Goal: Task Accomplishment & Management: Use online tool/utility

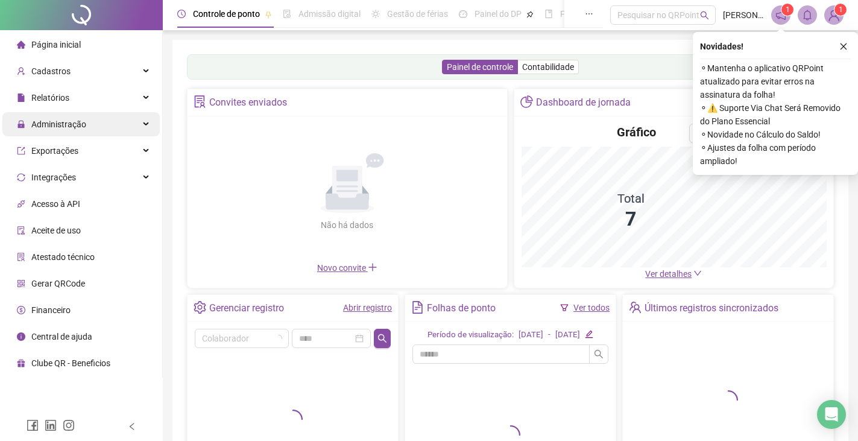
click at [67, 126] on span "Administração" at bounding box center [58, 124] width 55 height 10
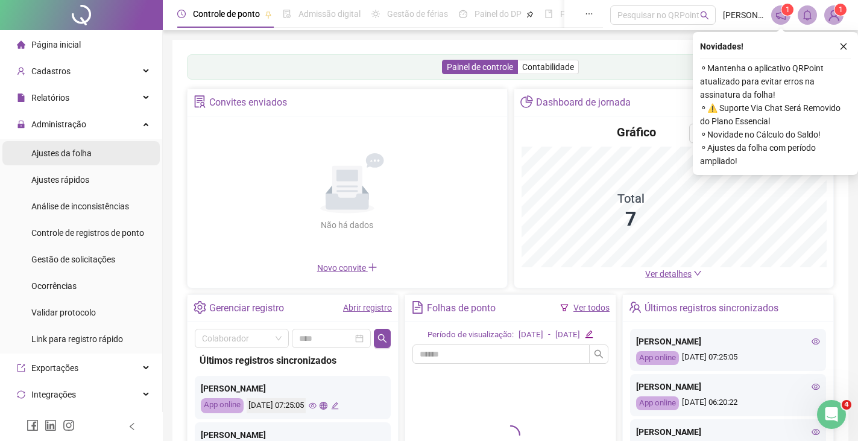
click at [65, 153] on span "Ajustes da folha" at bounding box center [61, 153] width 60 height 10
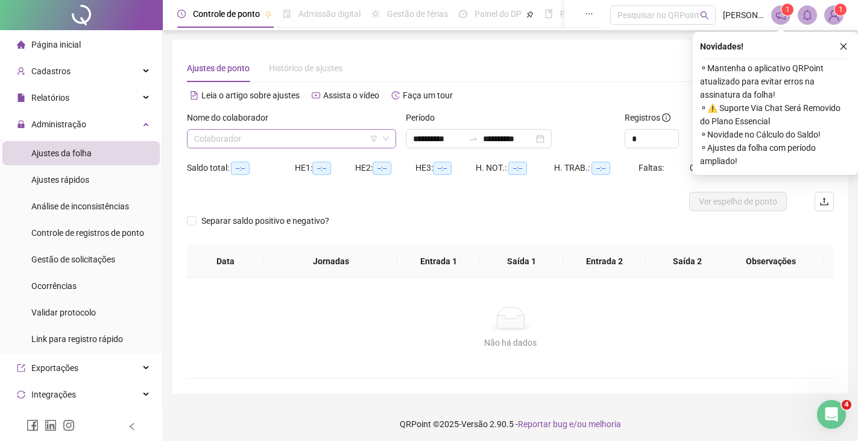
click at [294, 144] on input "search" at bounding box center [286, 139] width 184 height 18
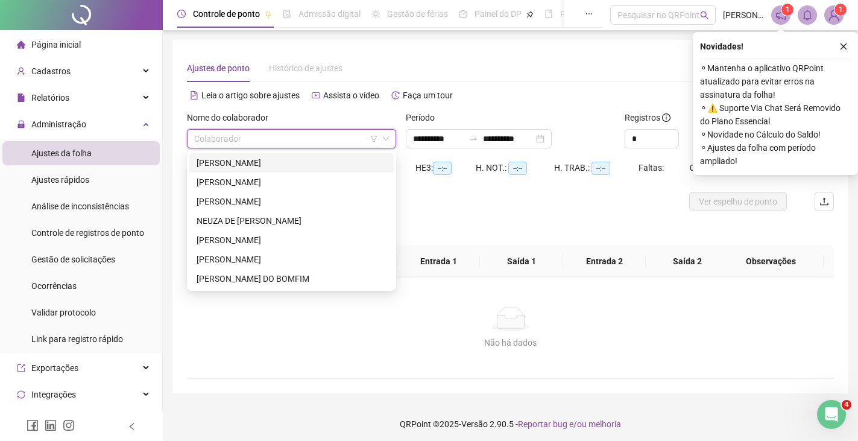
click at [247, 165] on div "[PERSON_NAME]" at bounding box center [292, 162] width 190 height 13
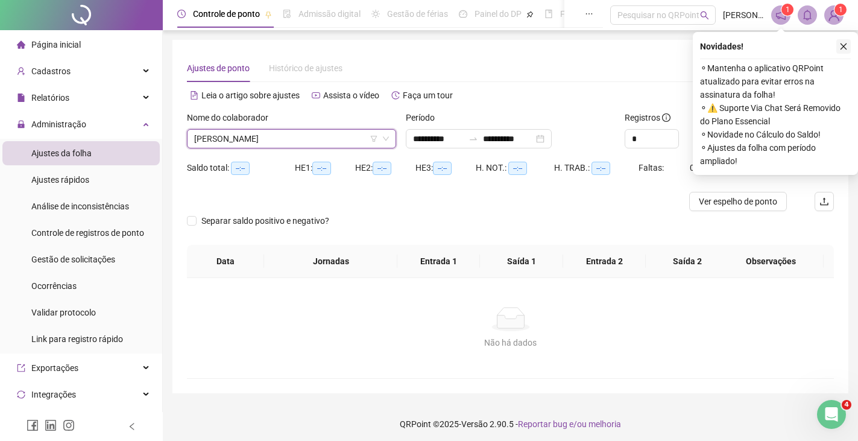
click at [842, 45] on icon "close" at bounding box center [843, 46] width 7 height 7
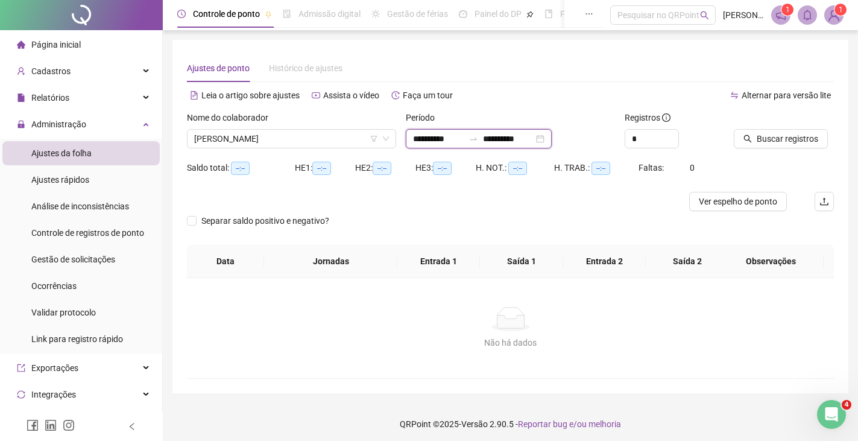
click at [500, 139] on input "**********" at bounding box center [508, 138] width 51 height 13
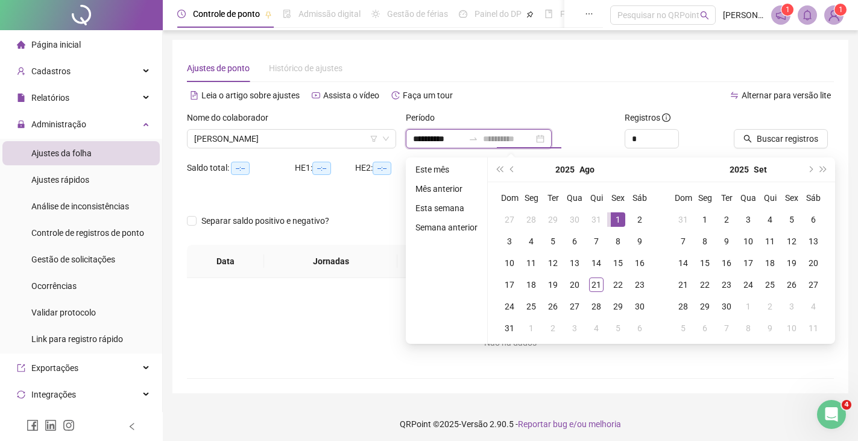
type input "**********"
click at [617, 218] on div "1" at bounding box center [618, 219] width 14 height 14
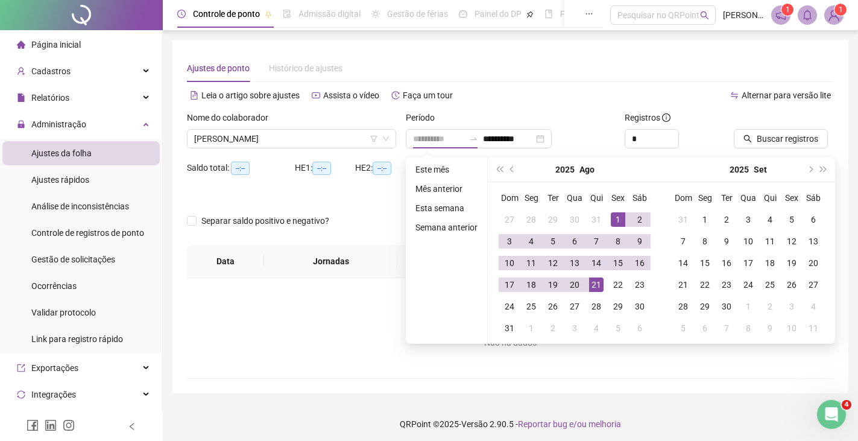
click at [600, 282] on div "21" at bounding box center [596, 284] width 14 height 14
type input "**********"
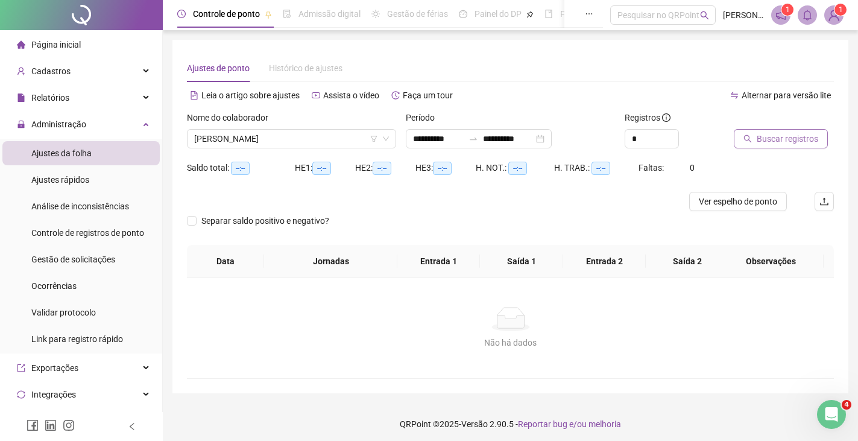
click at [772, 142] on span "Buscar registros" at bounding box center [787, 138] width 61 height 13
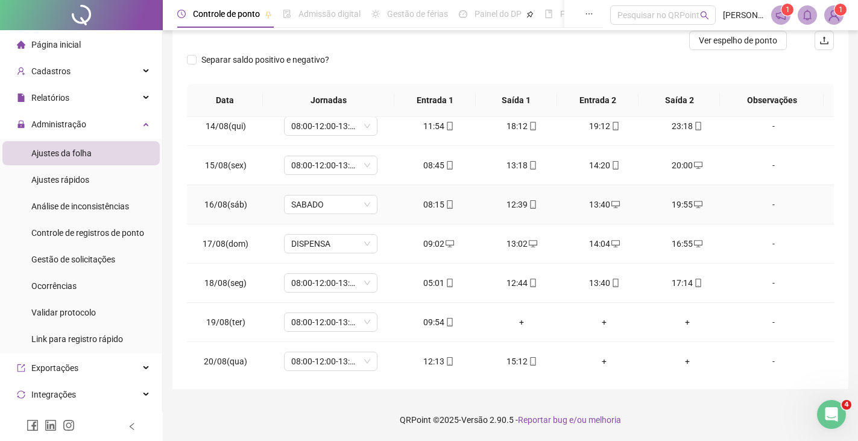
scroll to position [566, 0]
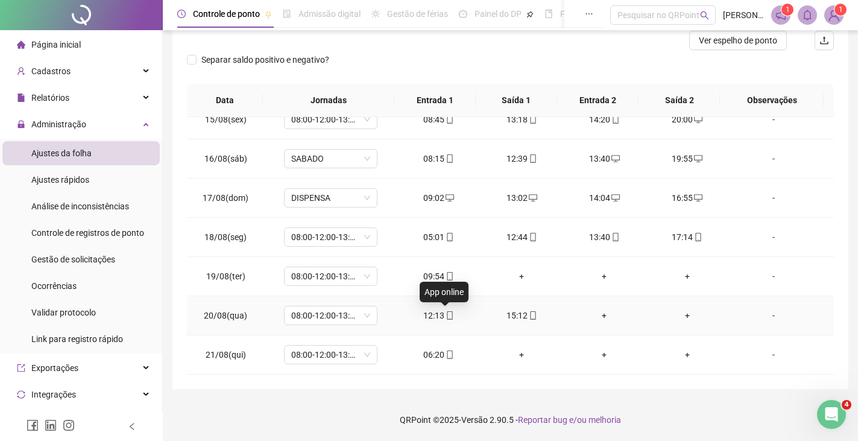
click at [446, 317] on icon "mobile" at bounding box center [450, 315] width 8 height 8
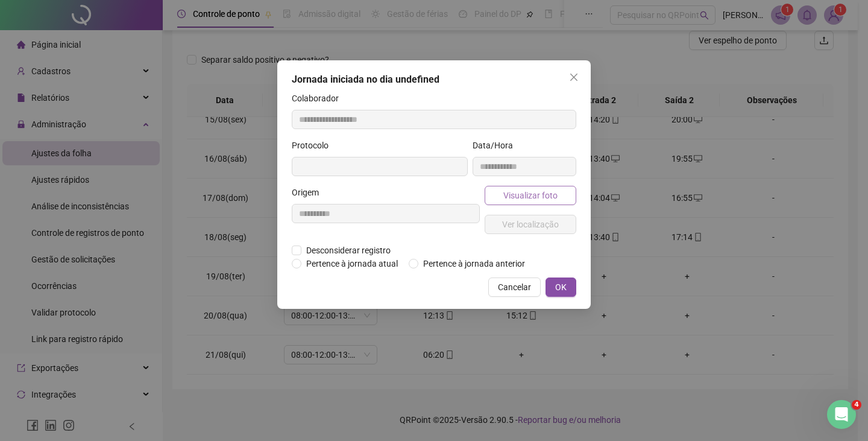
type input "**********"
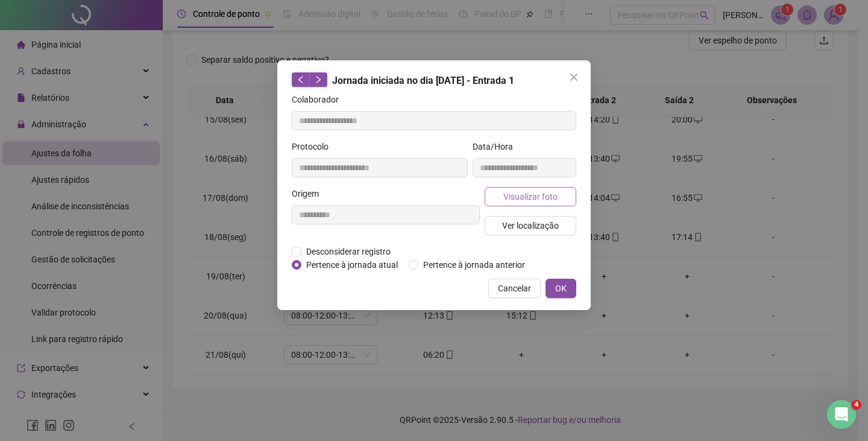
click at [509, 200] on span "Visualizar foto" at bounding box center [530, 196] width 54 height 13
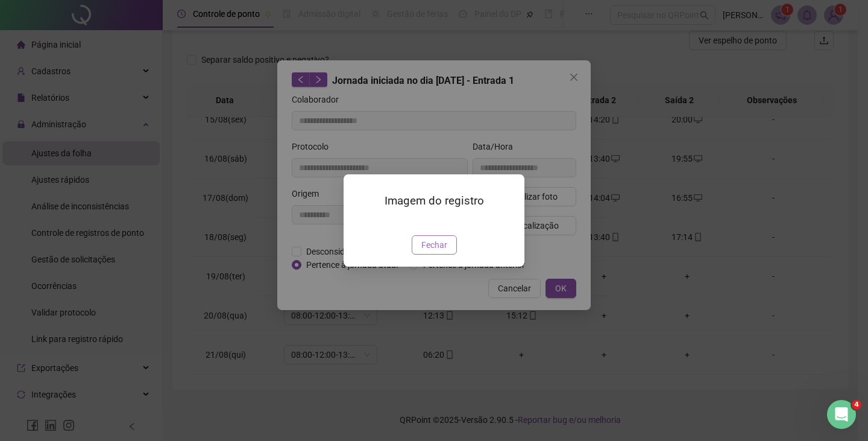
click at [430, 251] on span "Fechar" at bounding box center [434, 244] width 26 height 13
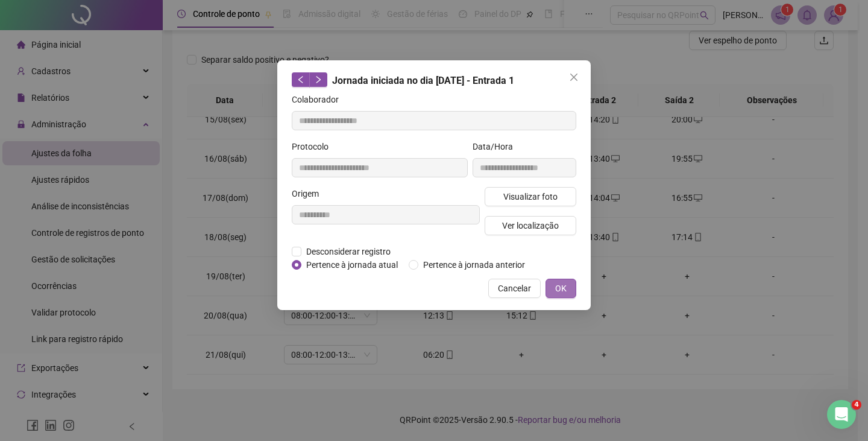
click at [563, 288] on span "OK" at bounding box center [560, 288] width 11 height 13
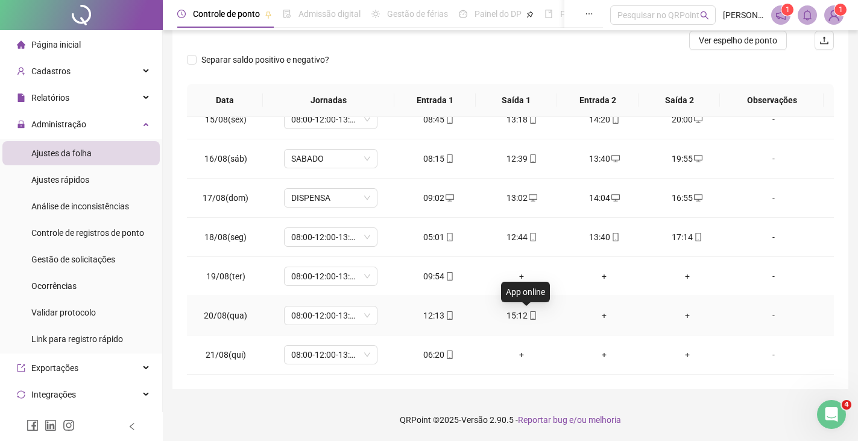
click at [529, 315] on icon "mobile" at bounding box center [533, 315] width 8 height 8
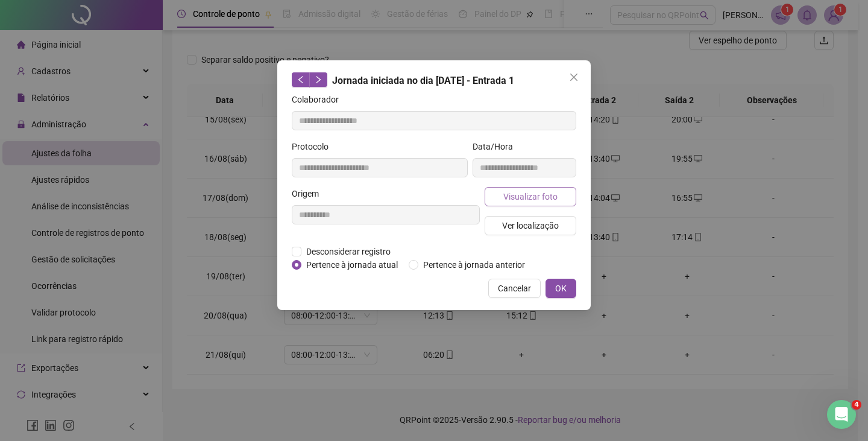
click at [519, 197] on span "Visualizar foto" at bounding box center [530, 196] width 54 height 13
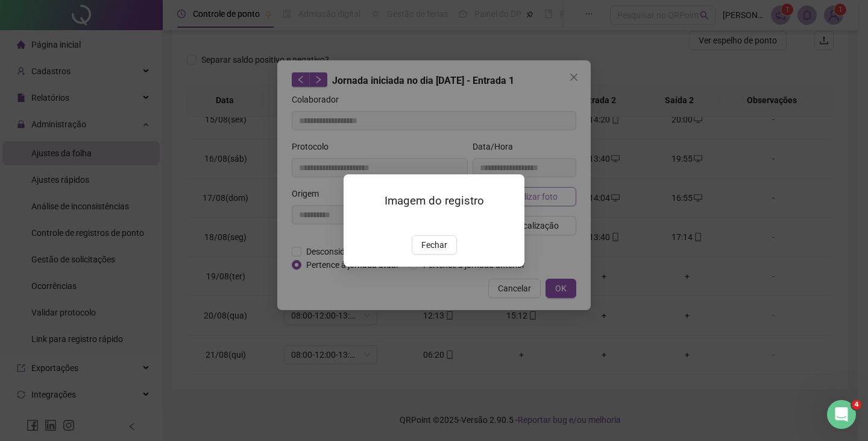
type input "**********"
click at [439, 251] on span "Fechar" at bounding box center [434, 244] width 26 height 13
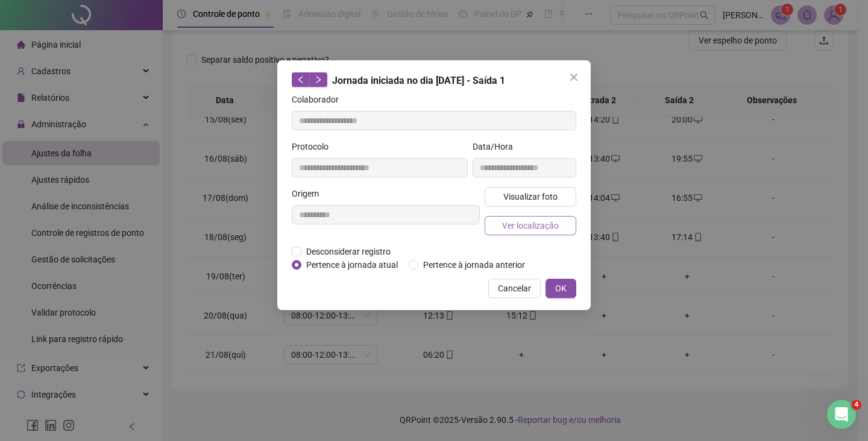
click at [529, 227] on span "Ver localização" at bounding box center [530, 225] width 57 height 13
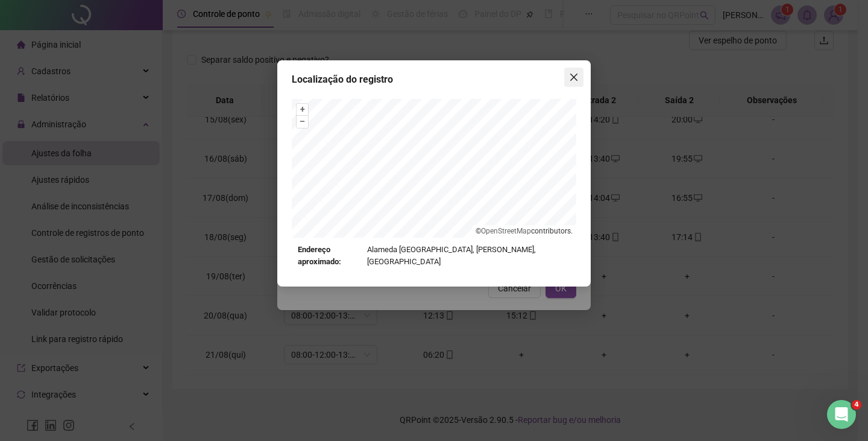
click at [575, 77] on icon "close" at bounding box center [574, 77] width 10 height 10
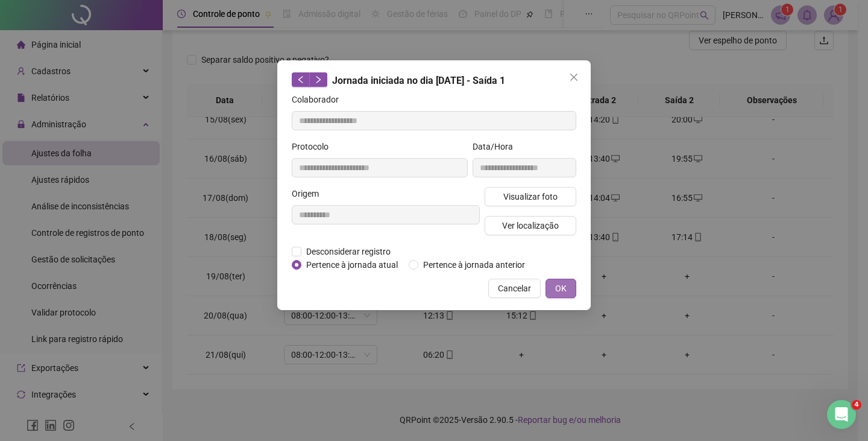
click at [564, 289] on span "OK" at bounding box center [560, 288] width 11 height 13
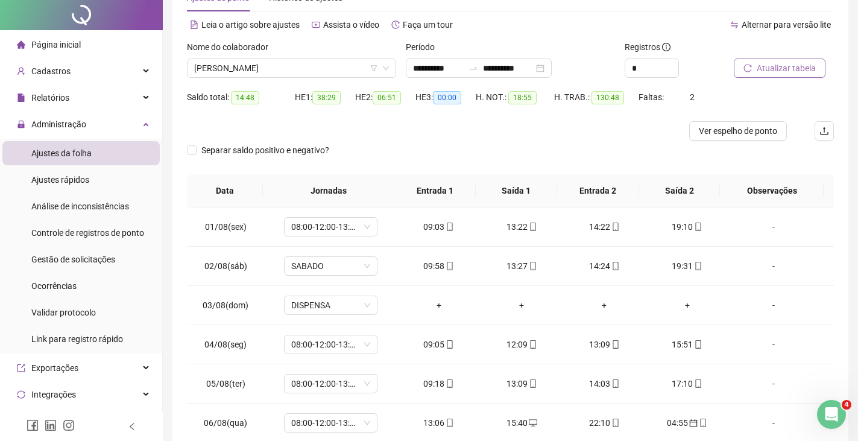
scroll to position [0, 0]
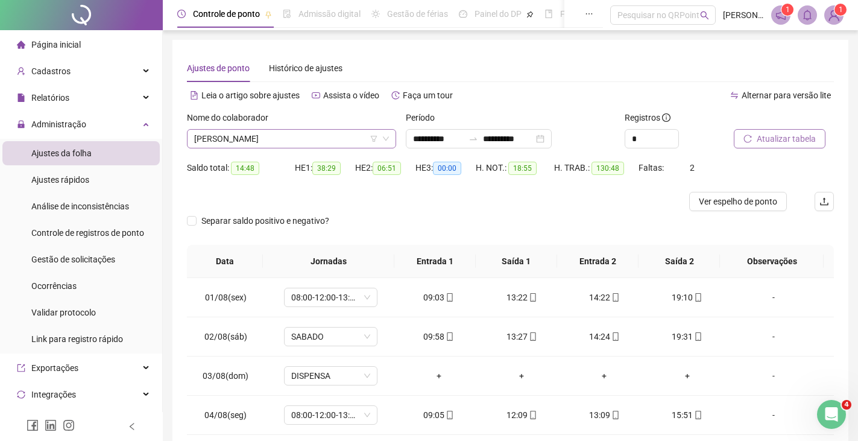
click at [307, 141] on span "[PERSON_NAME]" at bounding box center [291, 139] width 195 height 18
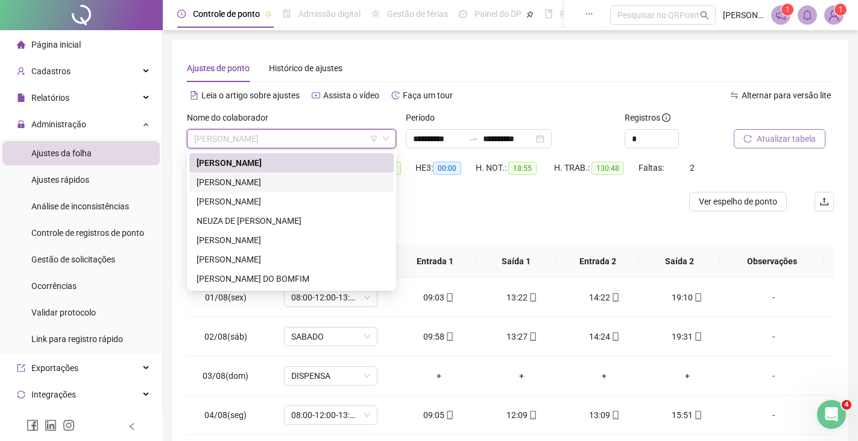
click at [257, 181] on div "[PERSON_NAME]" at bounding box center [292, 181] width 190 height 13
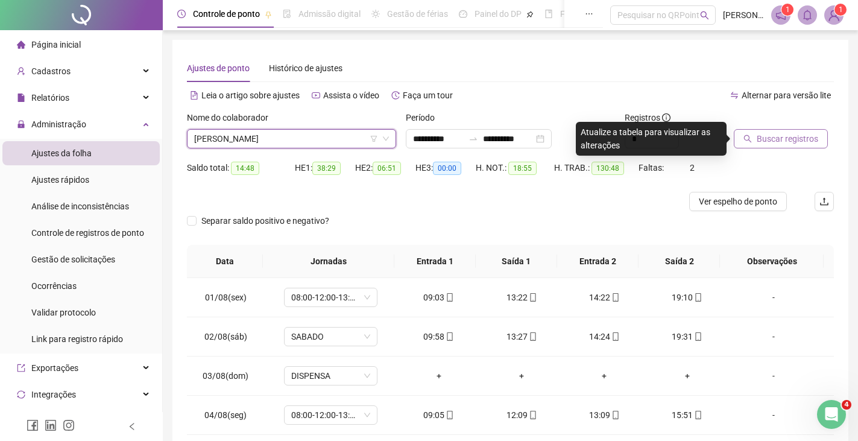
click at [778, 140] on span "Buscar registros" at bounding box center [787, 138] width 61 height 13
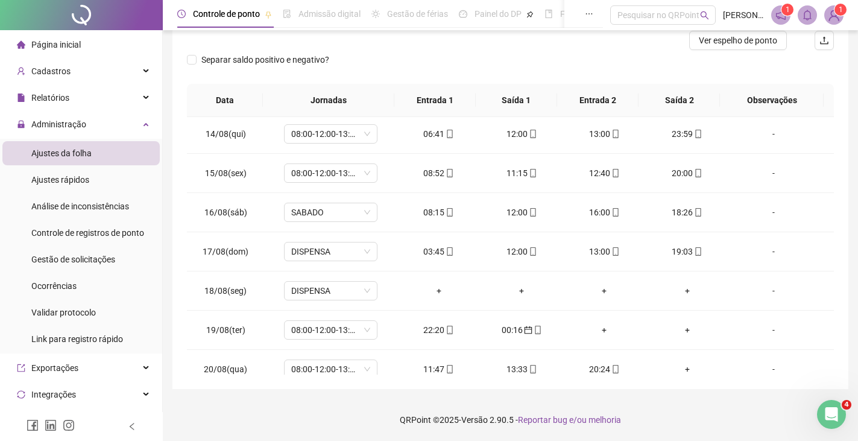
scroll to position [566, 0]
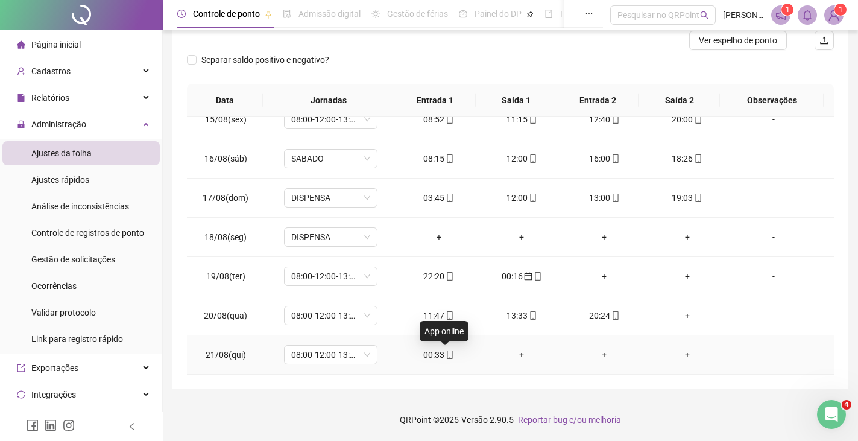
click at [446, 355] on icon "mobile" at bounding box center [450, 354] width 8 height 8
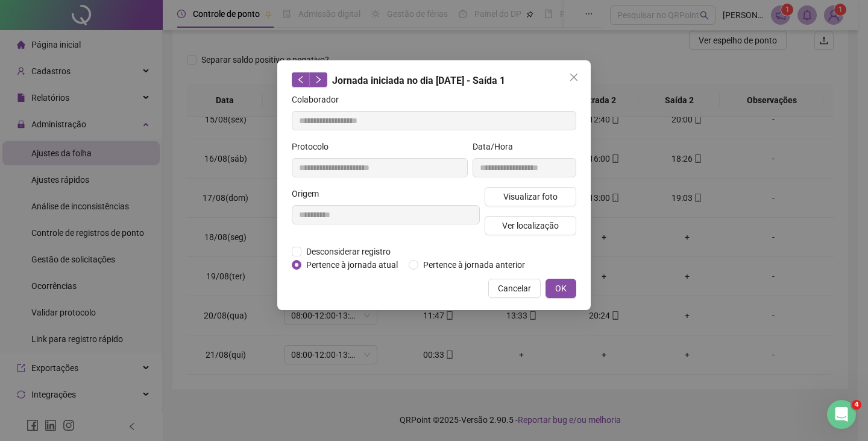
type input "**********"
click at [562, 288] on span "OK" at bounding box center [560, 288] width 11 height 13
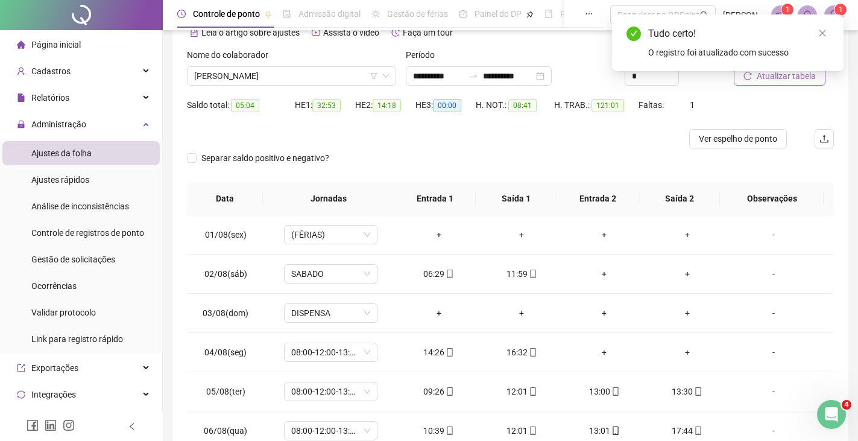
scroll to position [0, 0]
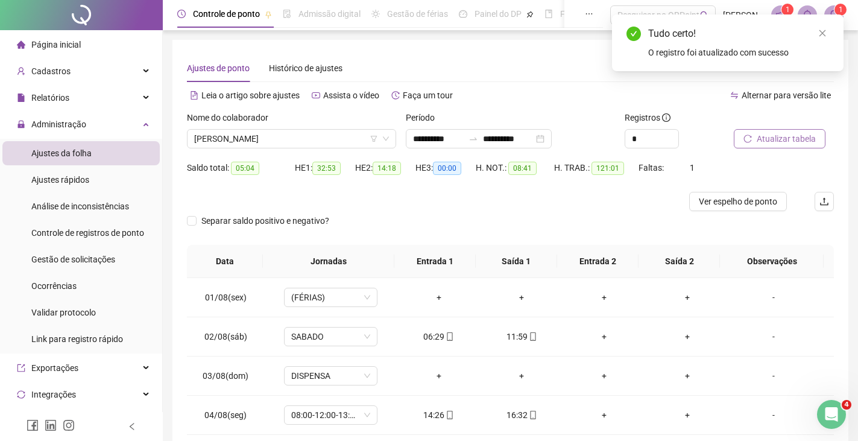
click at [782, 136] on span "Atualizar tabela" at bounding box center [786, 138] width 59 height 13
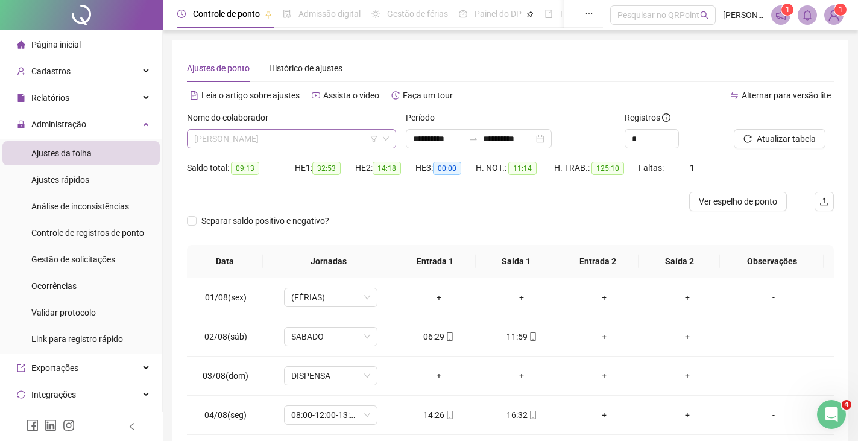
click at [300, 139] on span "[PERSON_NAME]" at bounding box center [291, 139] width 195 height 18
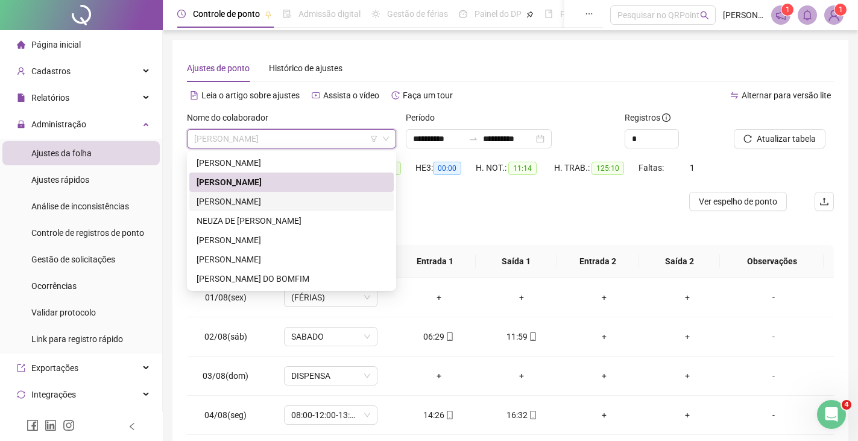
click at [248, 198] on div "[PERSON_NAME]" at bounding box center [292, 201] width 190 height 13
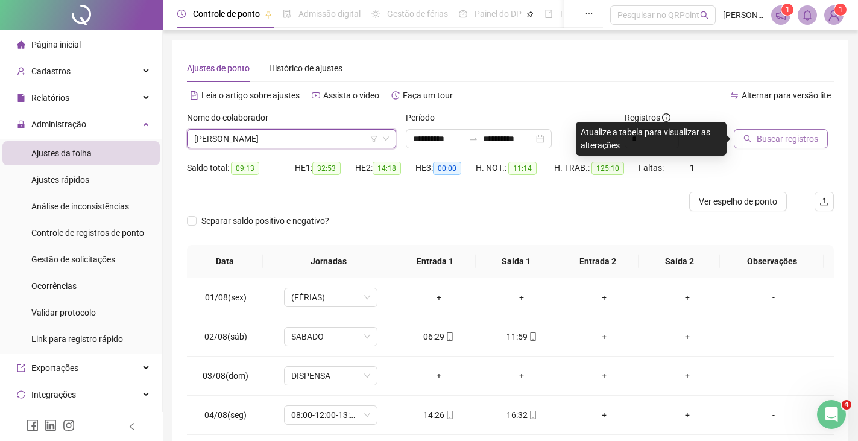
click at [792, 143] on span "Buscar registros" at bounding box center [787, 138] width 61 height 13
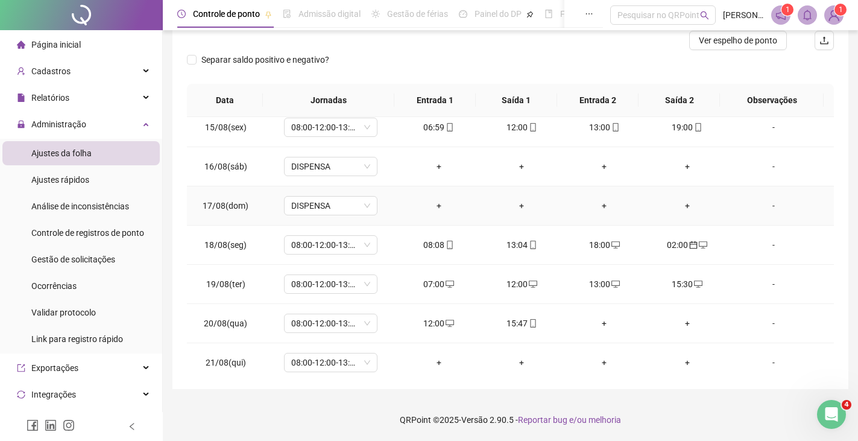
scroll to position [566, 0]
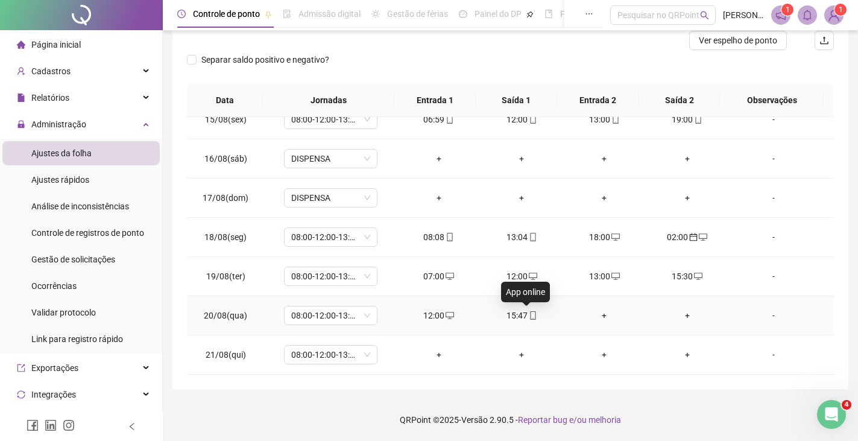
click at [529, 315] on icon "mobile" at bounding box center [533, 315] width 8 height 8
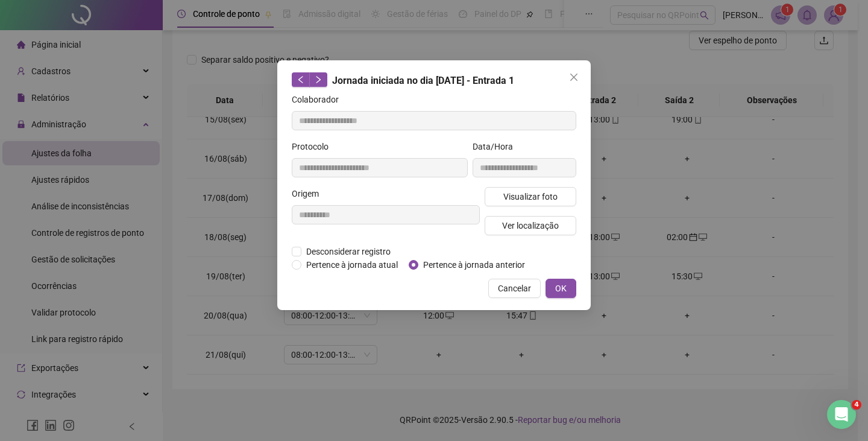
type input "**********"
click at [515, 198] on span "Visualizar foto" at bounding box center [530, 196] width 54 height 13
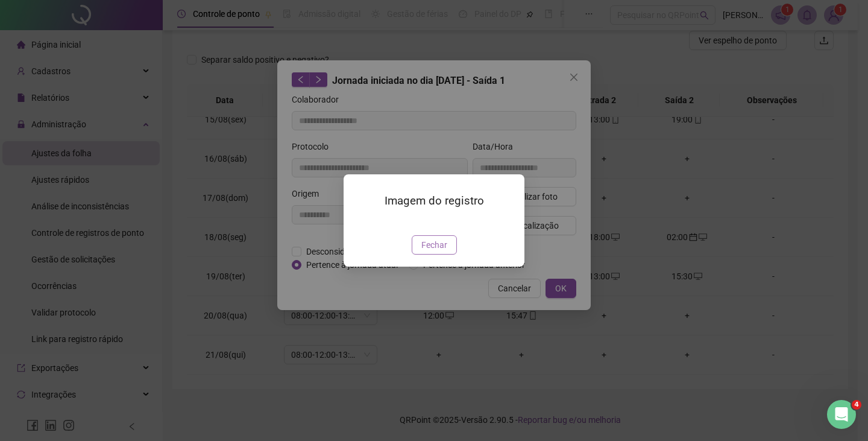
click at [430, 251] on span "Fechar" at bounding box center [434, 244] width 26 height 13
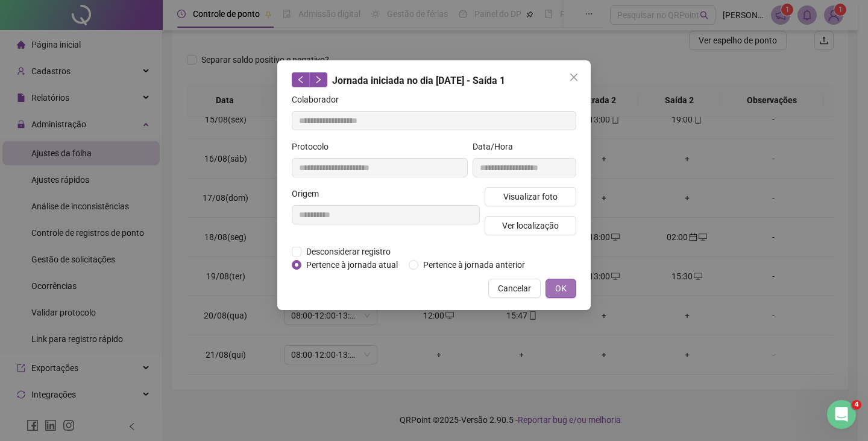
click at [555, 286] on button "OK" at bounding box center [561, 288] width 31 height 19
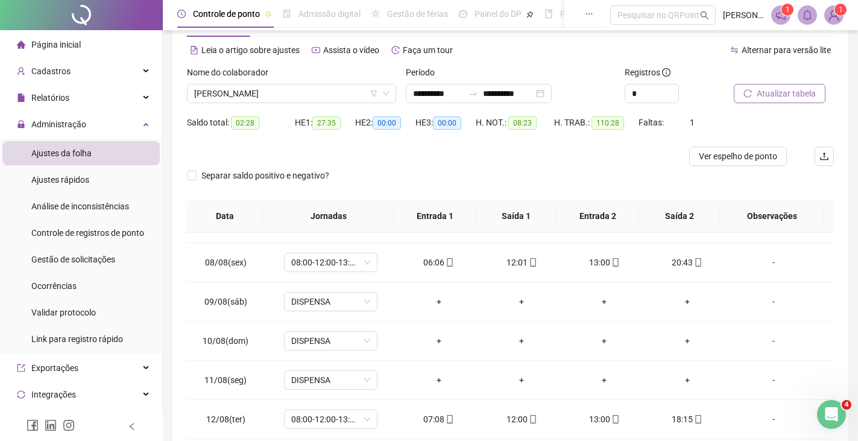
scroll to position [0, 0]
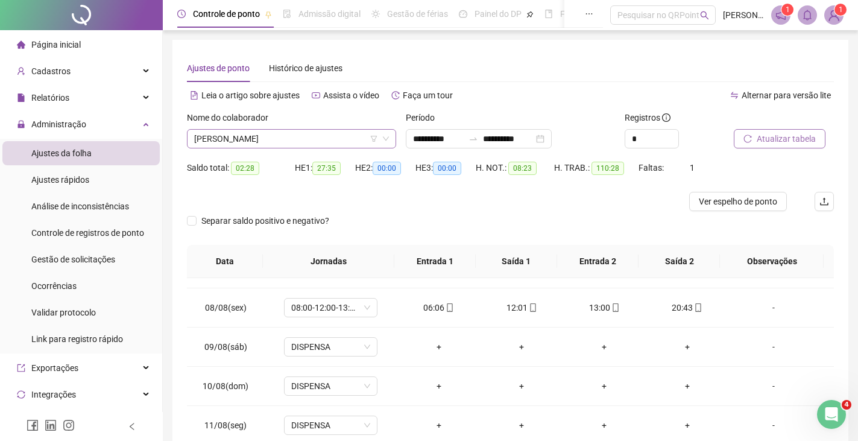
click at [304, 137] on span "[PERSON_NAME]" at bounding box center [291, 139] width 195 height 18
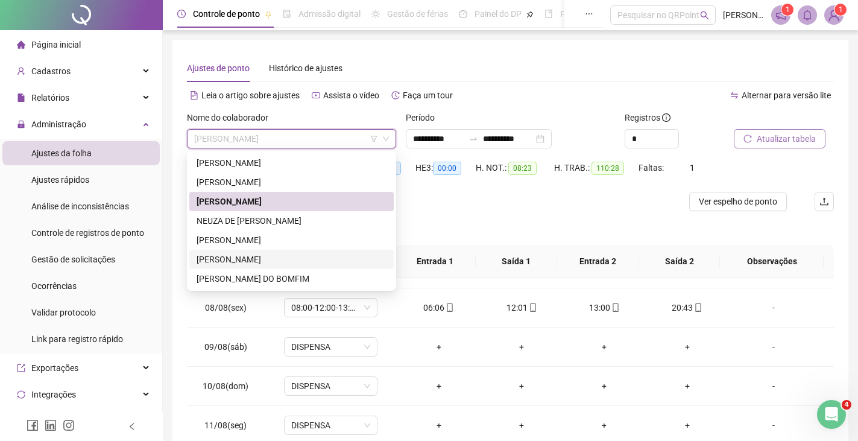
click at [253, 259] on div "[PERSON_NAME]" at bounding box center [292, 259] width 190 height 13
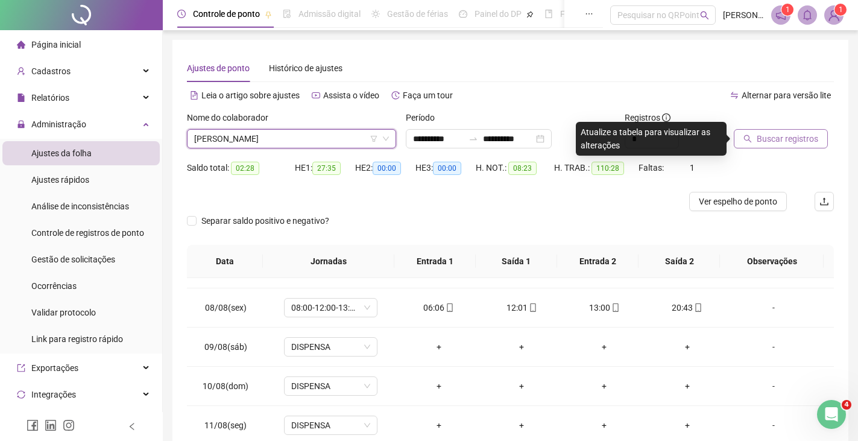
click at [770, 141] on span "Buscar registros" at bounding box center [787, 138] width 61 height 13
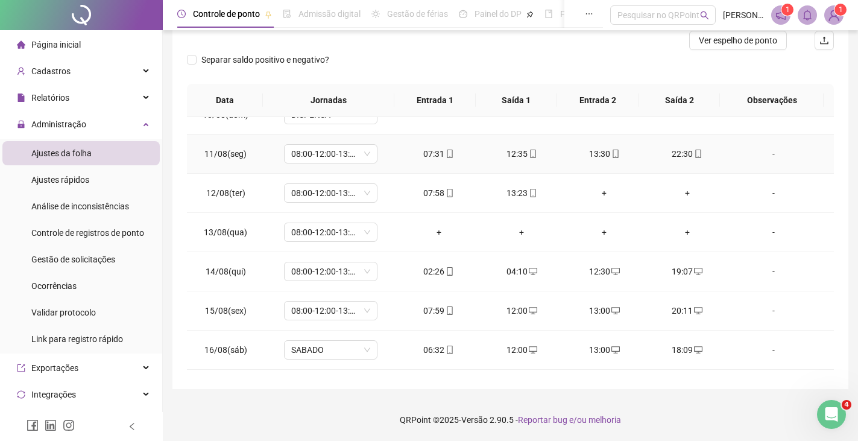
scroll to position [566, 0]
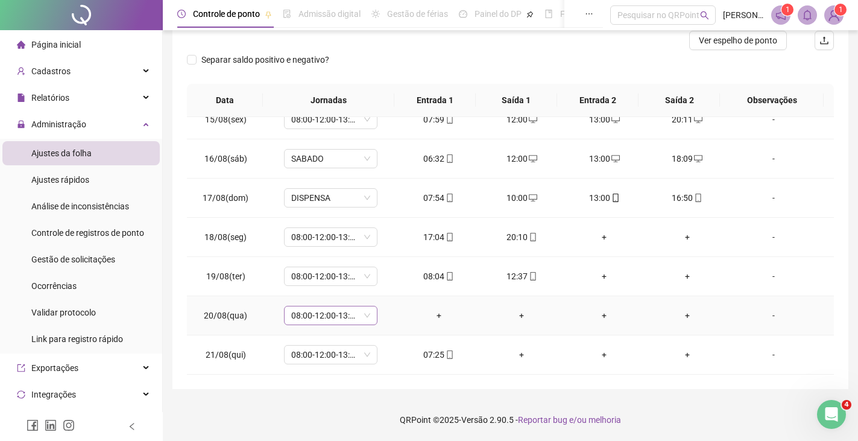
click at [364, 317] on span "08:00-12:00-13:00-17:00" at bounding box center [330, 315] width 79 height 18
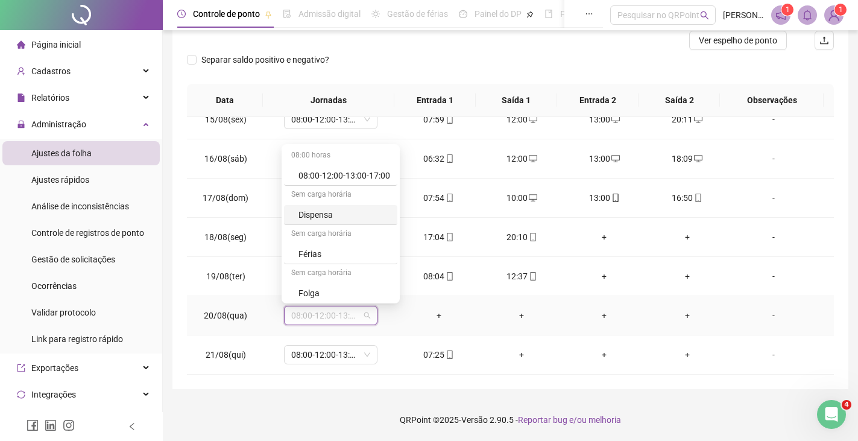
click at [313, 215] on div "Dispensa" at bounding box center [344, 214] width 92 height 13
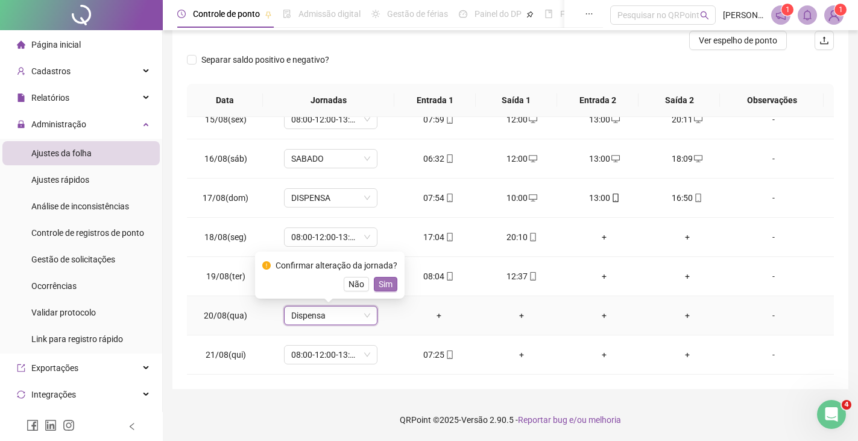
click at [379, 281] on span "Sim" at bounding box center [386, 283] width 14 height 13
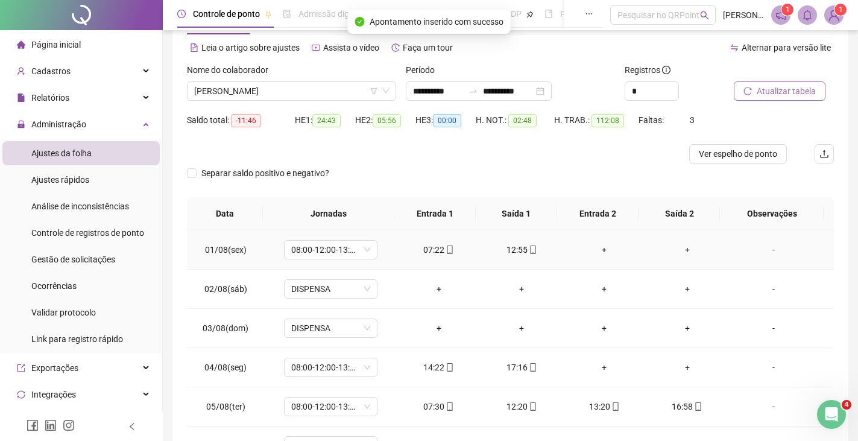
scroll to position [0, 0]
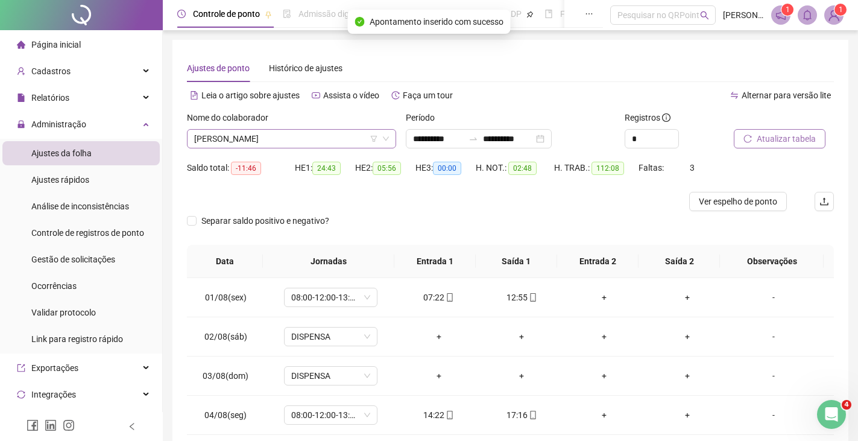
click at [310, 137] on span "[PERSON_NAME]" at bounding box center [291, 139] width 195 height 18
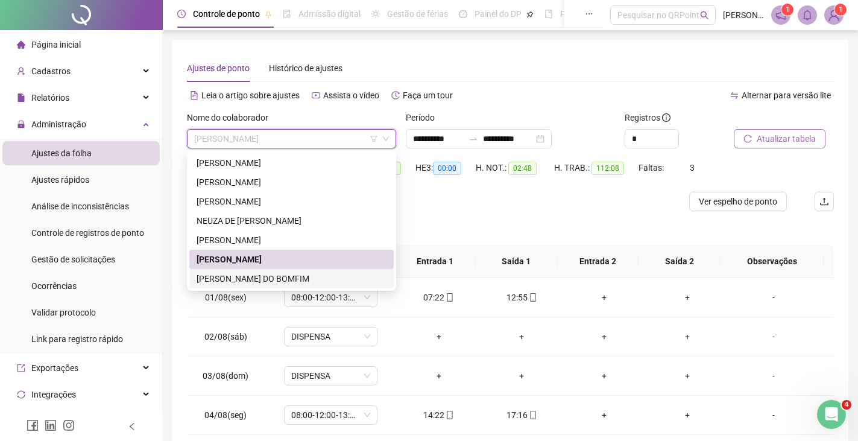
click at [250, 279] on div "[PERSON_NAME] DO BOMFIM" at bounding box center [292, 278] width 190 height 13
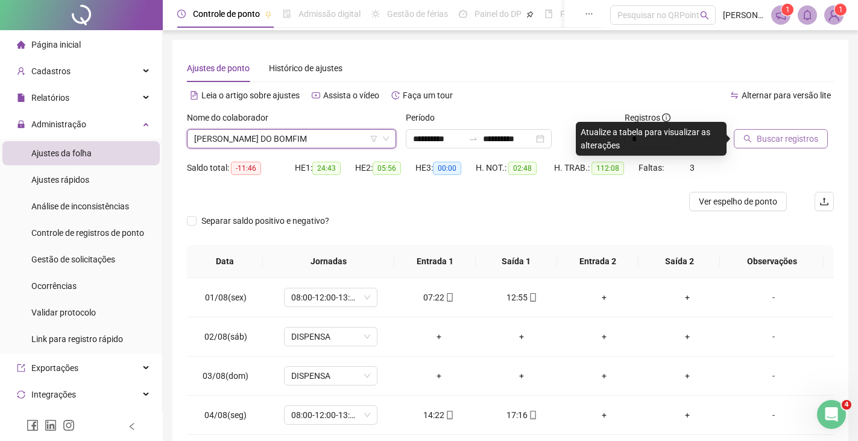
click at [767, 135] on span "Buscar registros" at bounding box center [787, 138] width 61 height 13
